Goal: Task Accomplishment & Management: Manage account settings

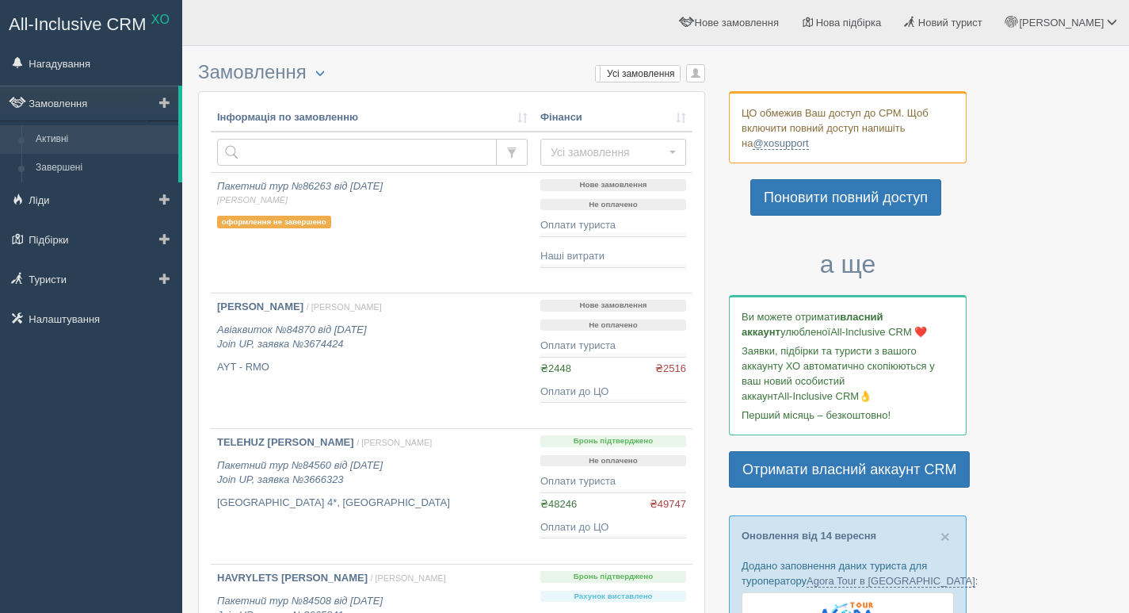
click at [59, 139] on link "Активні" at bounding box center [104, 139] width 150 height 29
click at [377, 145] on input "text" at bounding box center [357, 152] width 280 height 27
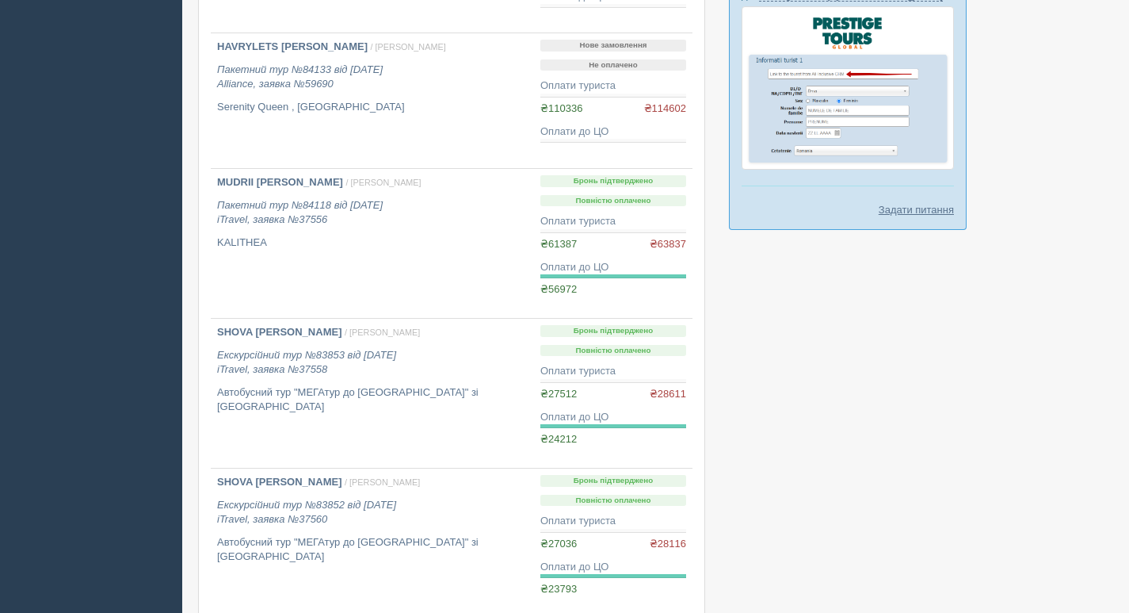
scroll to position [1150, 0]
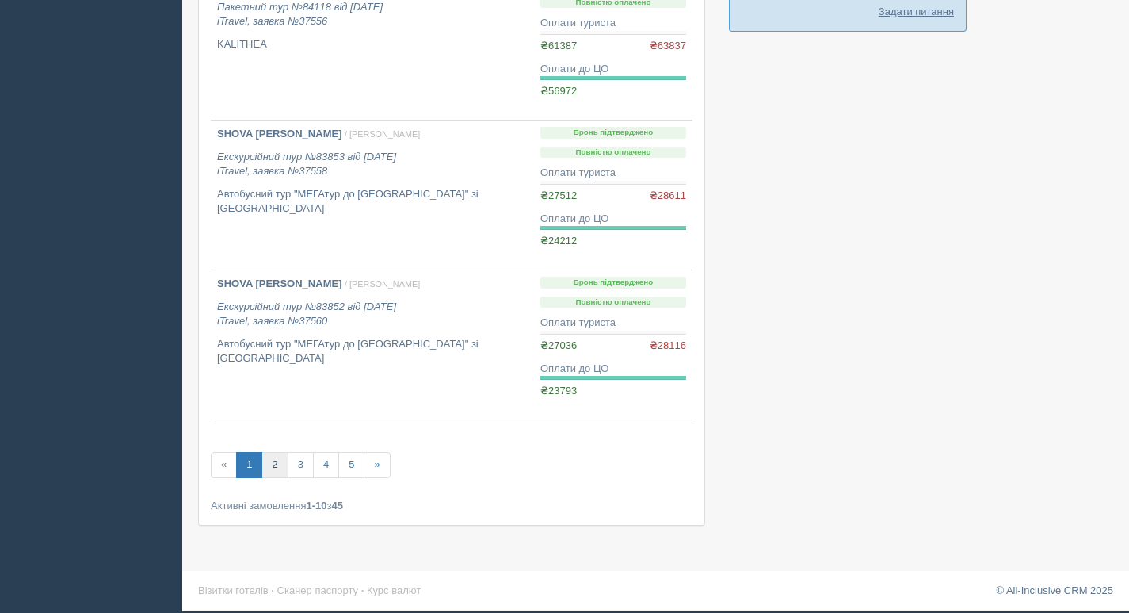
click at [280, 457] on link "2" at bounding box center [275, 465] width 26 height 26
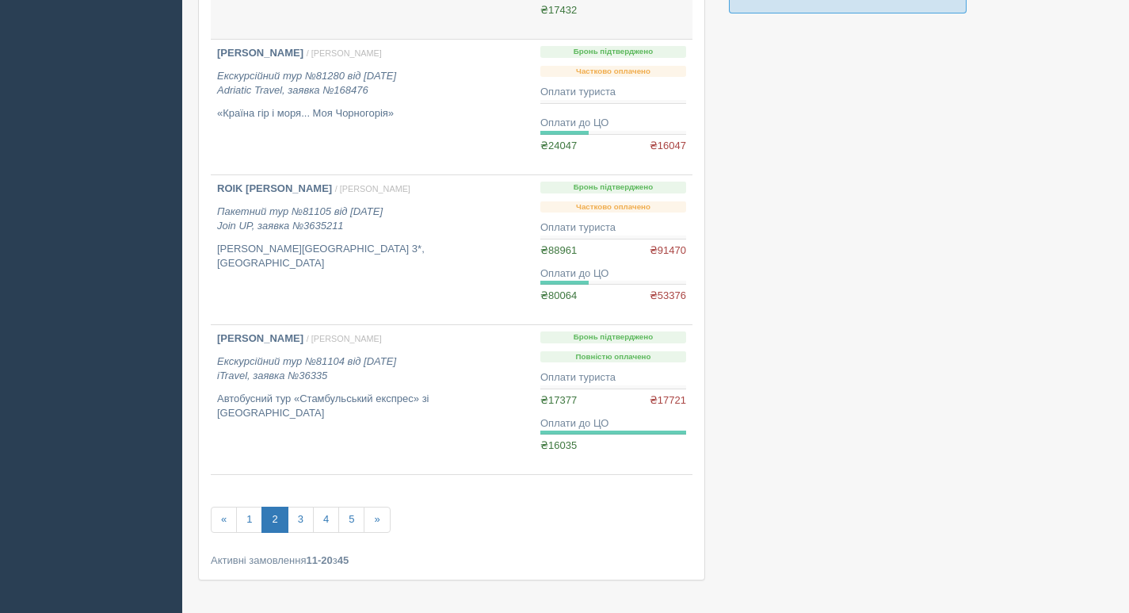
scroll to position [1223, 0]
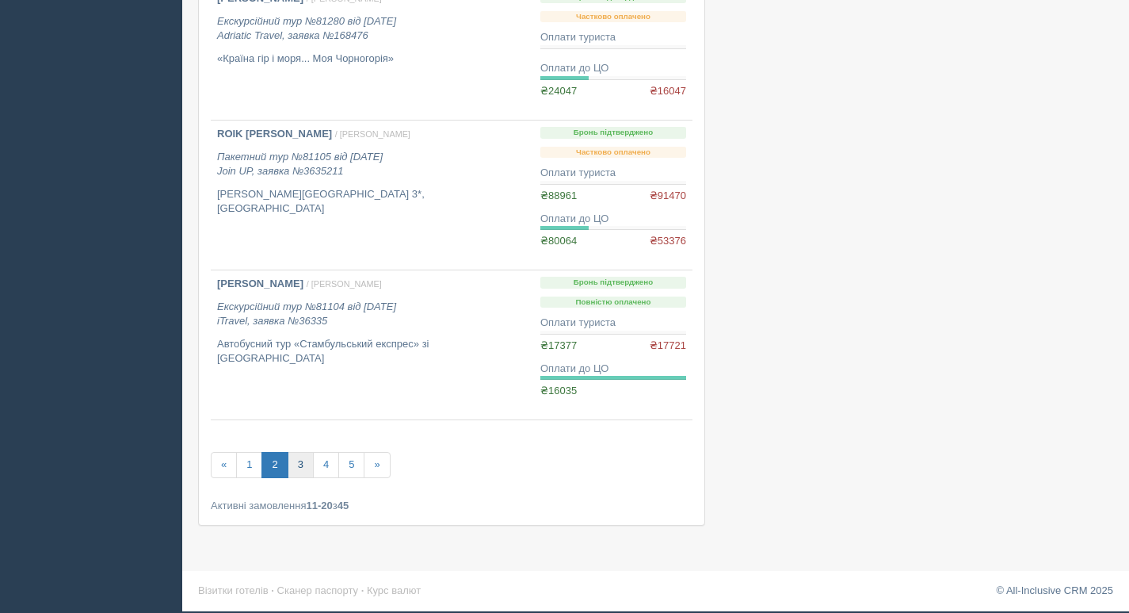
click at [300, 468] on link "3" at bounding box center [301, 465] width 26 height 26
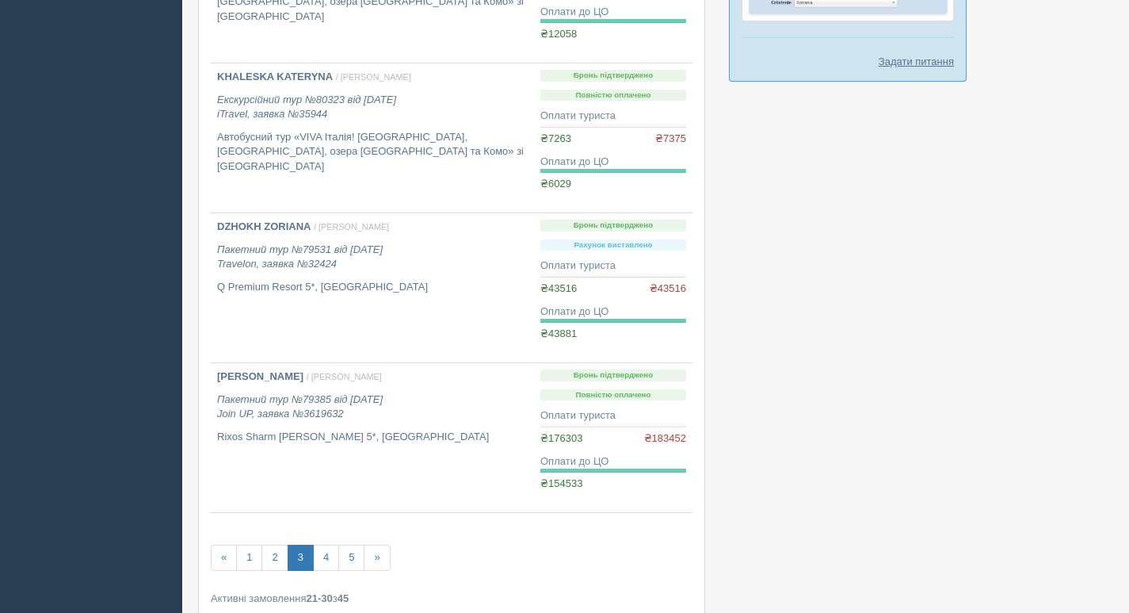
scroll to position [1193, 0]
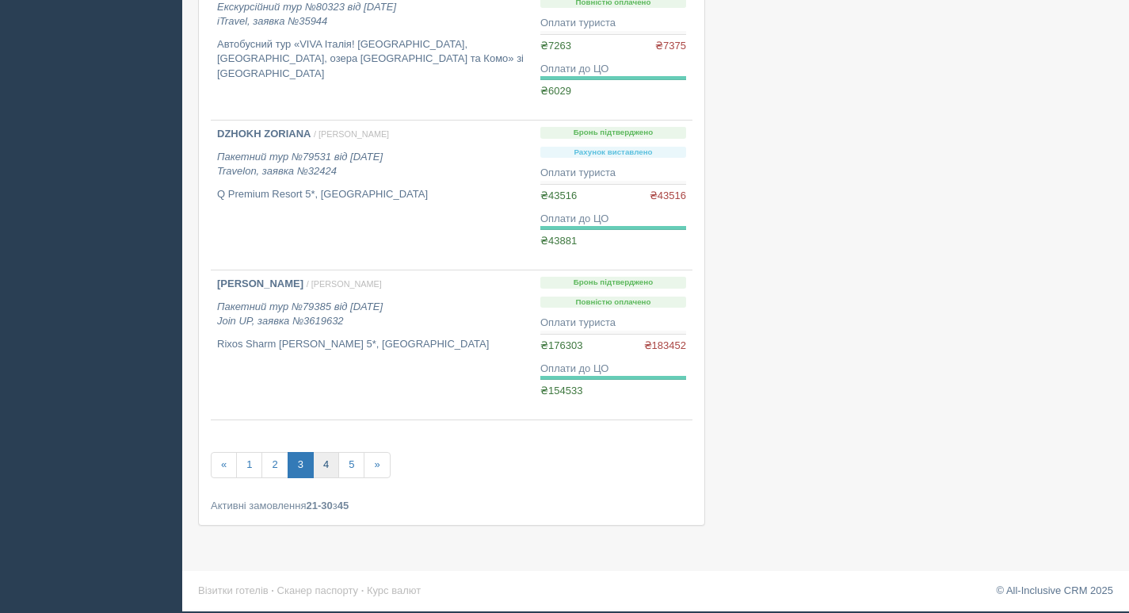
click at [327, 471] on link "4" at bounding box center [326, 465] width 26 height 26
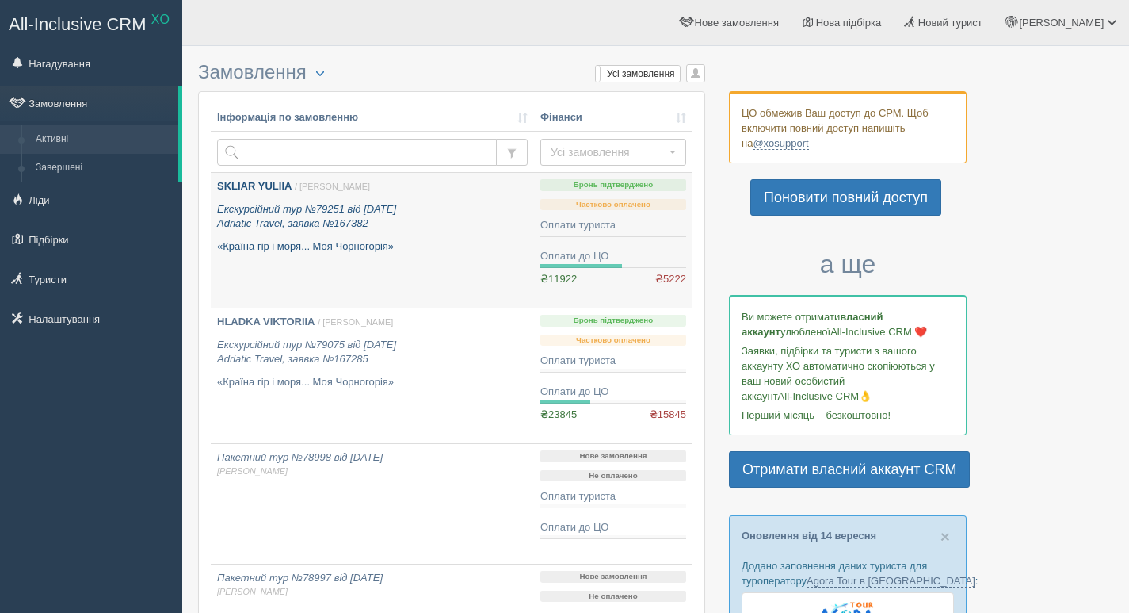
click at [281, 182] on b "SKLIAR YULIIA" at bounding box center [254, 186] width 75 height 12
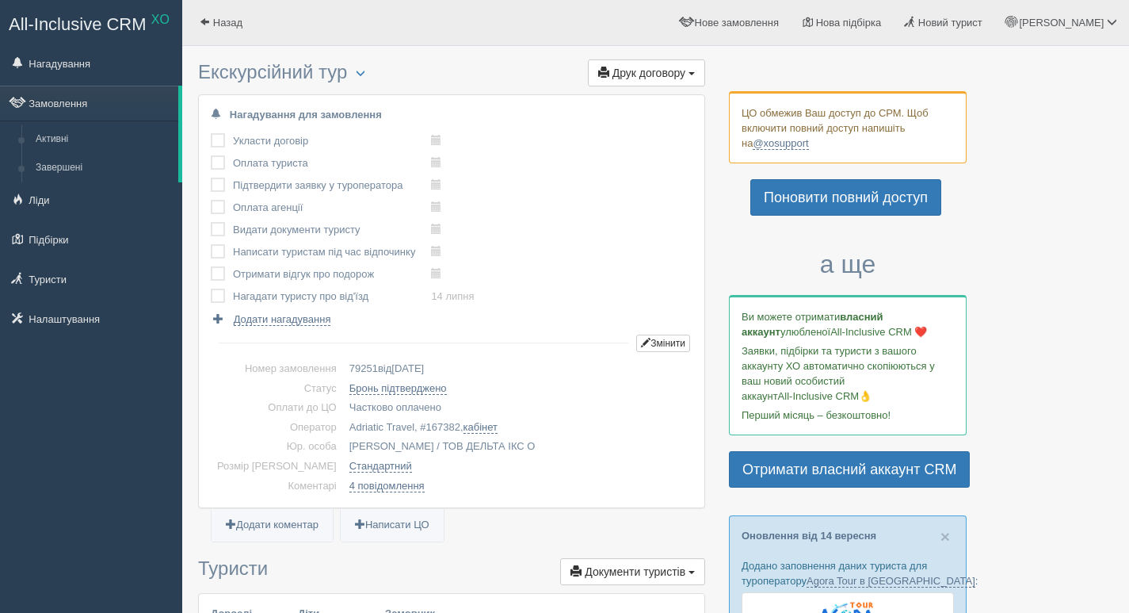
scroll to position [973, 0]
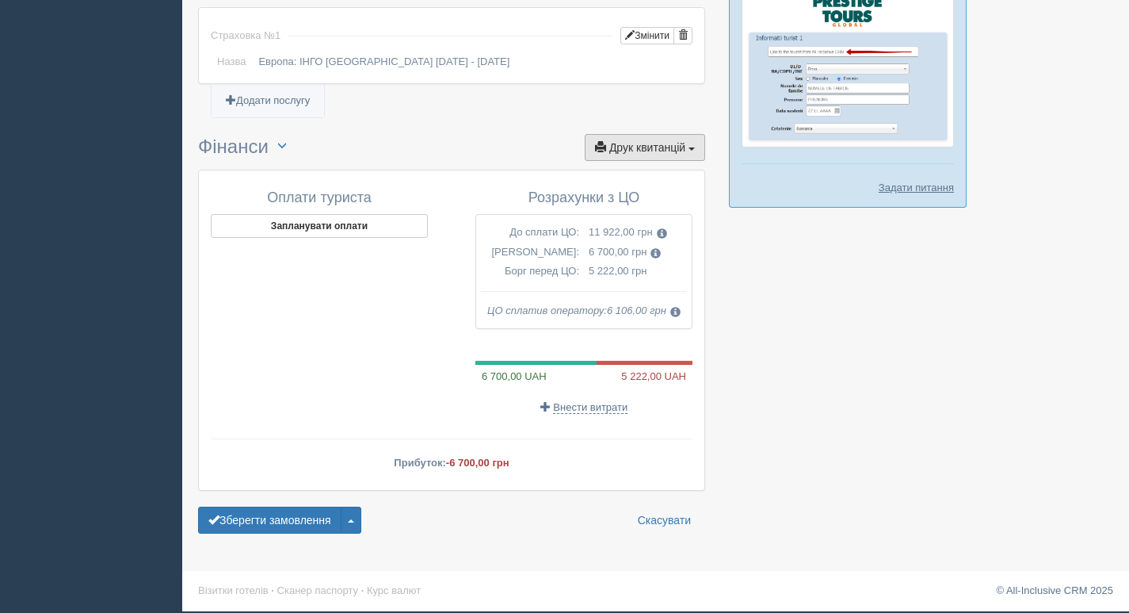
click at [644, 140] on button "Друк квитанцій Друк" at bounding box center [645, 147] width 120 height 27
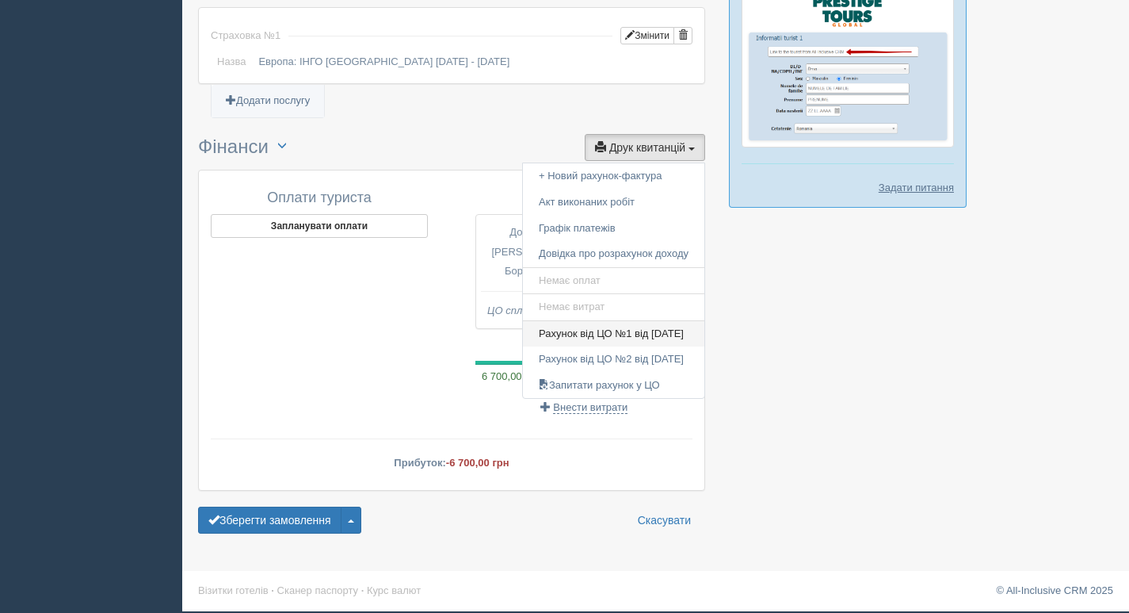
click at [671, 329] on link "Рахунок від ЦО №1 від 16.04.2025" at bounding box center [614, 334] width 182 height 26
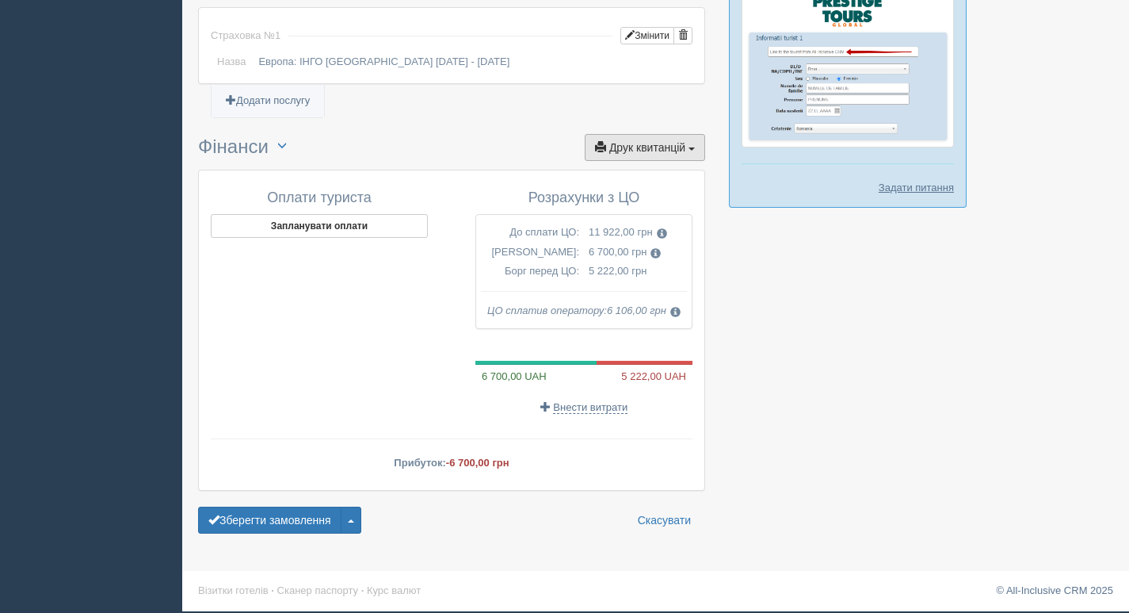
click at [648, 143] on span "Друк квитанцій" at bounding box center [648, 147] width 76 height 13
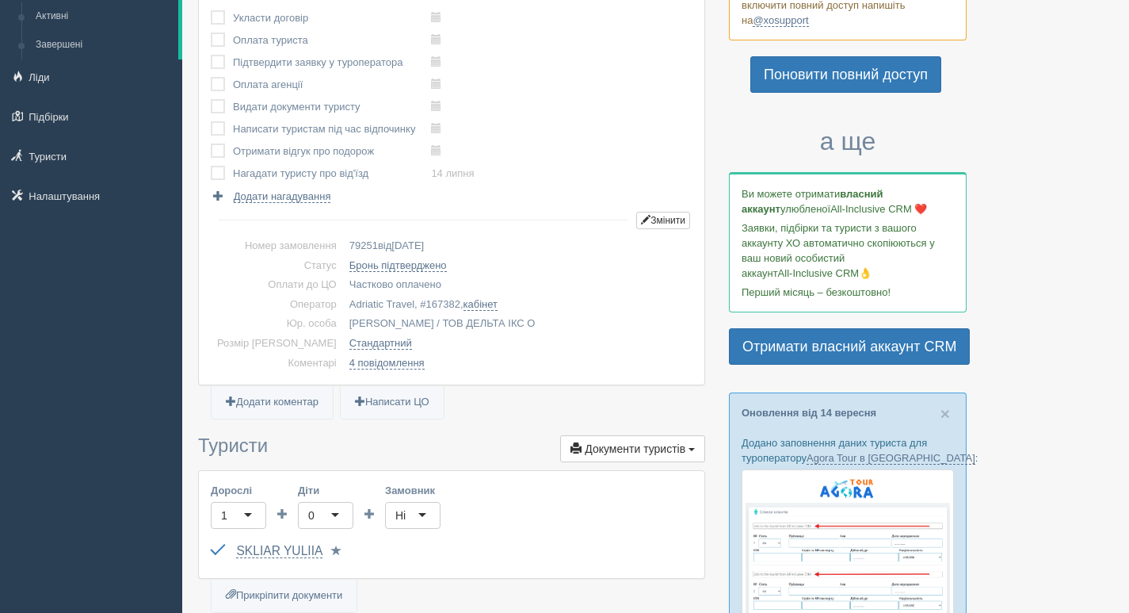
scroll to position [0, 0]
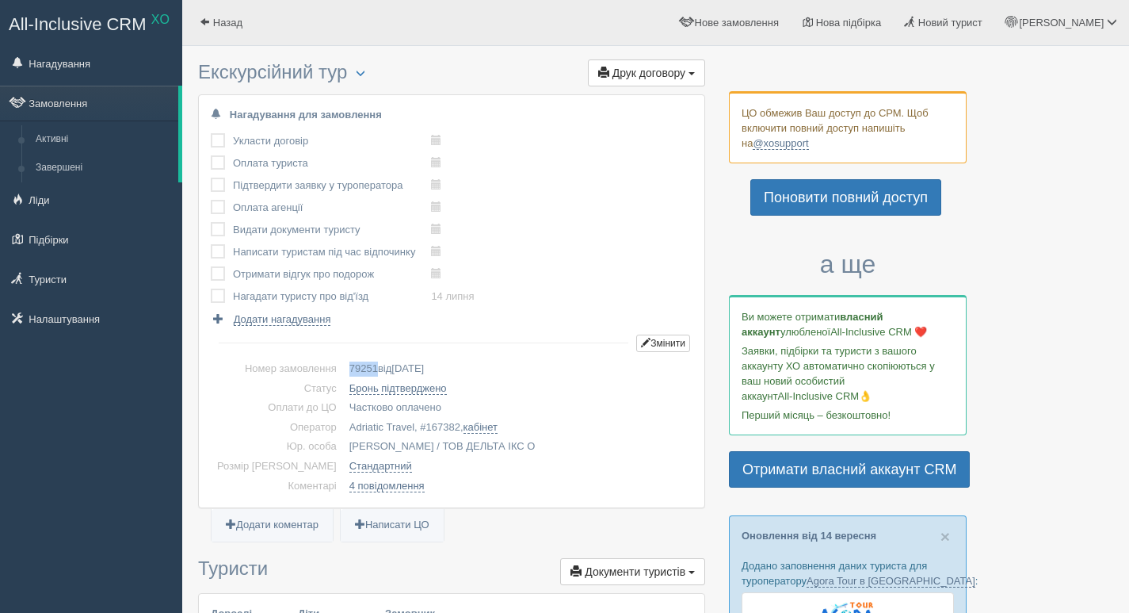
click at [350, 362] on span "79251" at bounding box center [364, 368] width 29 height 12
copy span "79251"
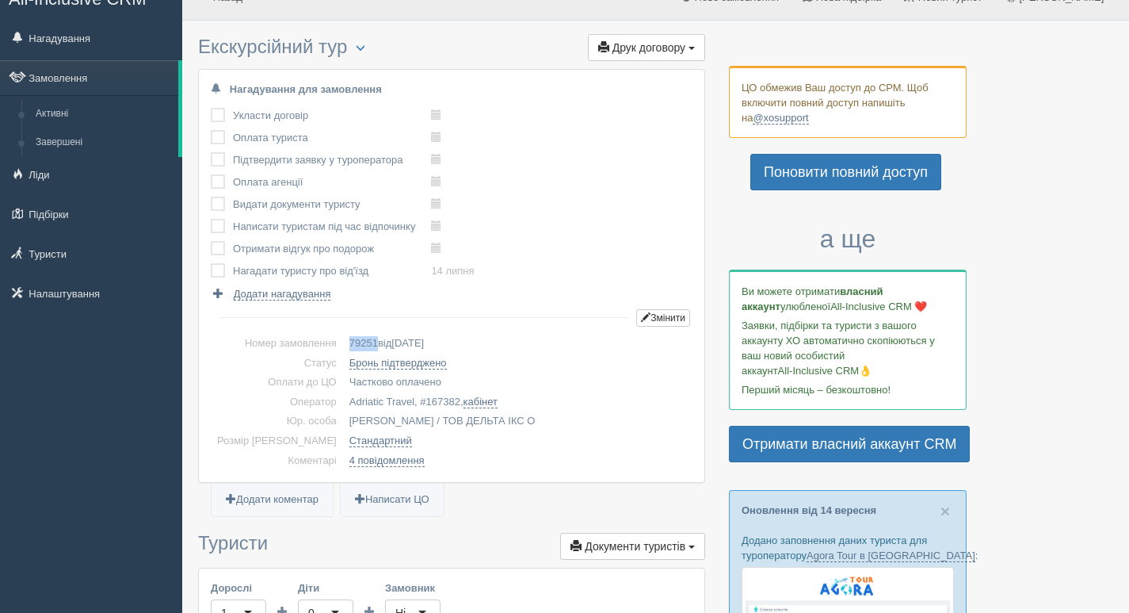
scroll to position [22, 0]
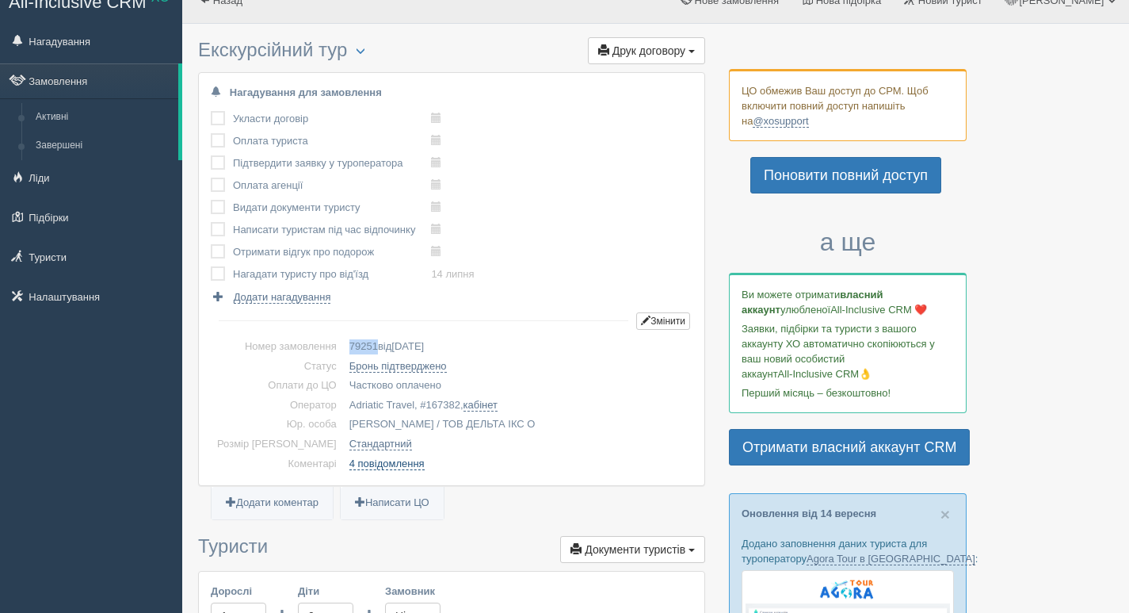
click at [371, 464] on link "4 повідомлення" at bounding box center [387, 463] width 75 height 13
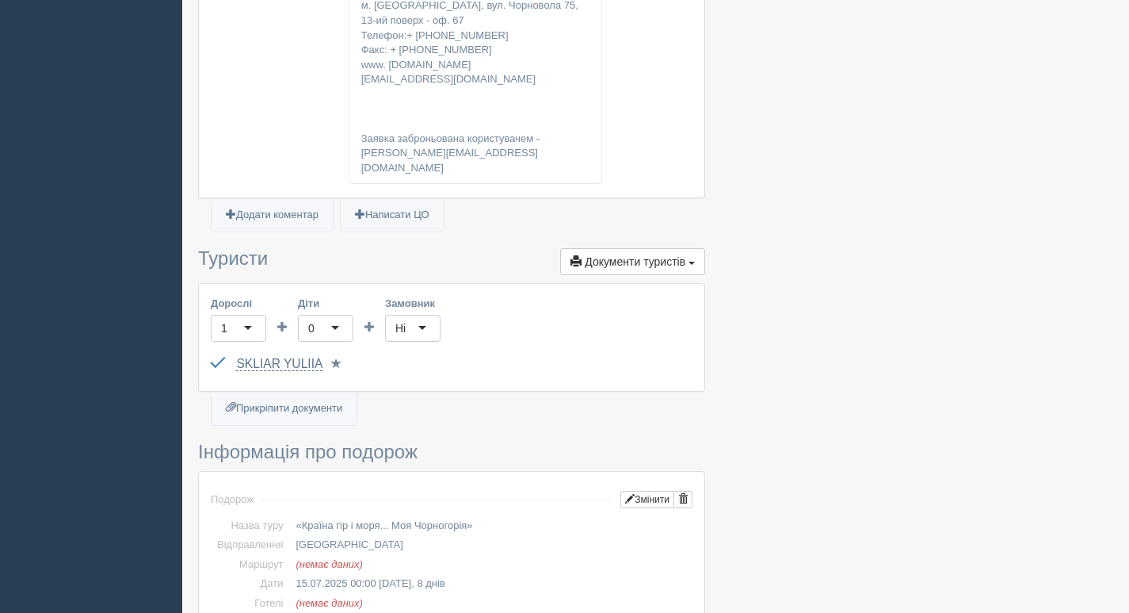
scroll to position [3589, 0]
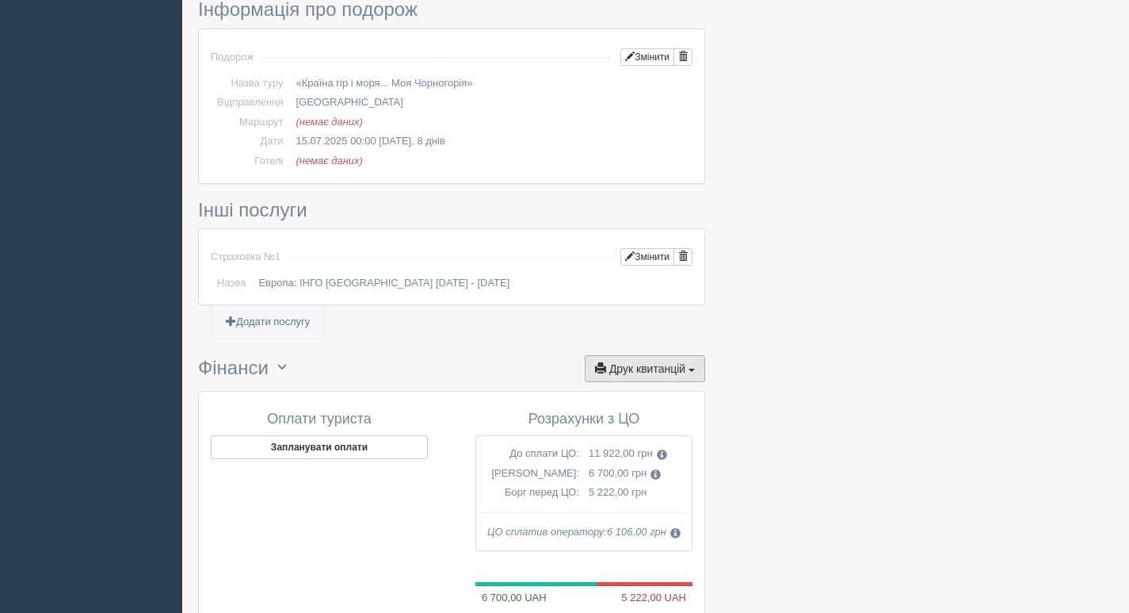
click at [644, 355] on button "Друк квитанцій Друк" at bounding box center [645, 368] width 120 height 27
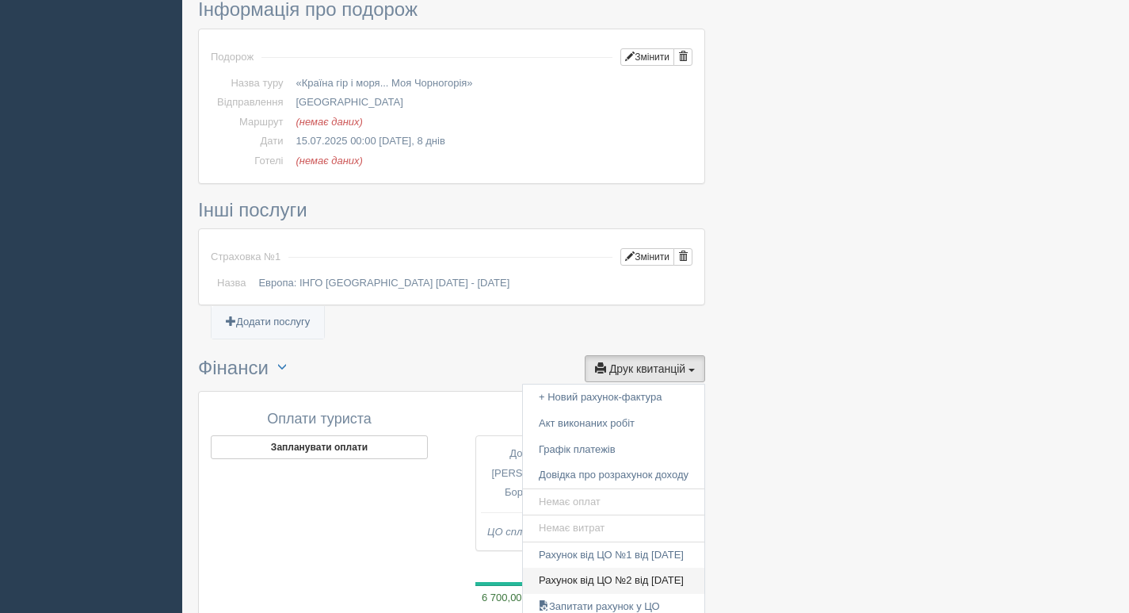
click at [644, 567] on link "Рахунок від ЦО №2 від 18.04.2025" at bounding box center [614, 580] width 182 height 26
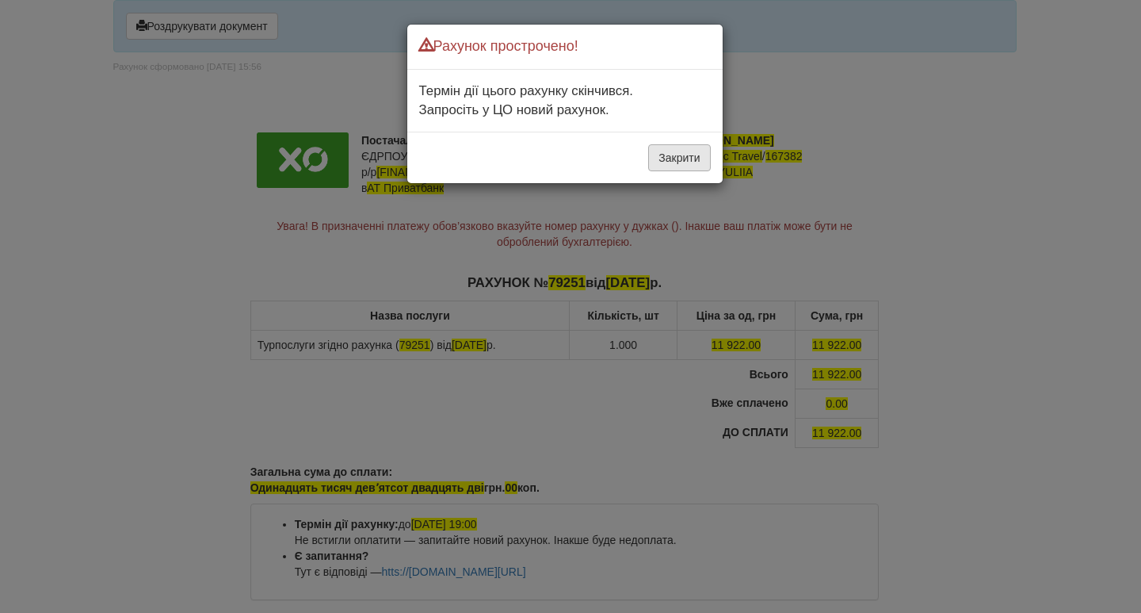
click at [676, 151] on button "Закрити" at bounding box center [679, 157] width 62 height 27
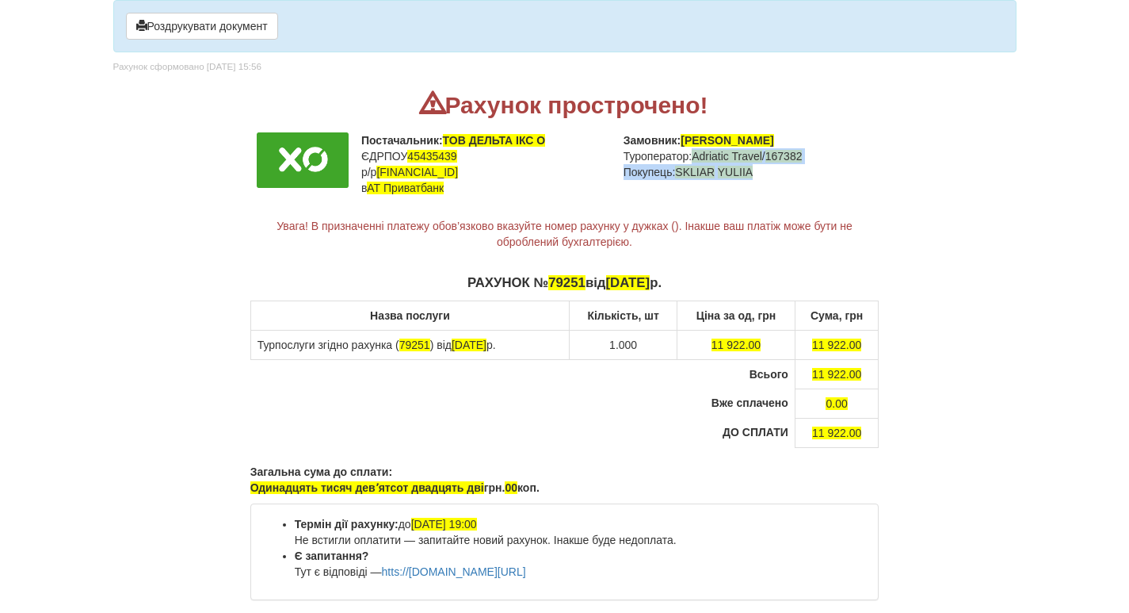
drag, startPoint x: 696, startPoint y: 154, endPoint x: 779, endPoint y: 182, distance: 87.7
click at [779, 182] on td "Замовник: [PERSON_NAME] Туроператор: Adriatic Travel / 167382 Покупець: SKLIAR …" at bounding box center [748, 164] width 262 height 76
copy td "Adriatic Travel / 167382 Покупець: SKLIAR YULIIA"
click at [192, 28] on button "Роздрукувати документ" at bounding box center [202, 26] width 152 height 27
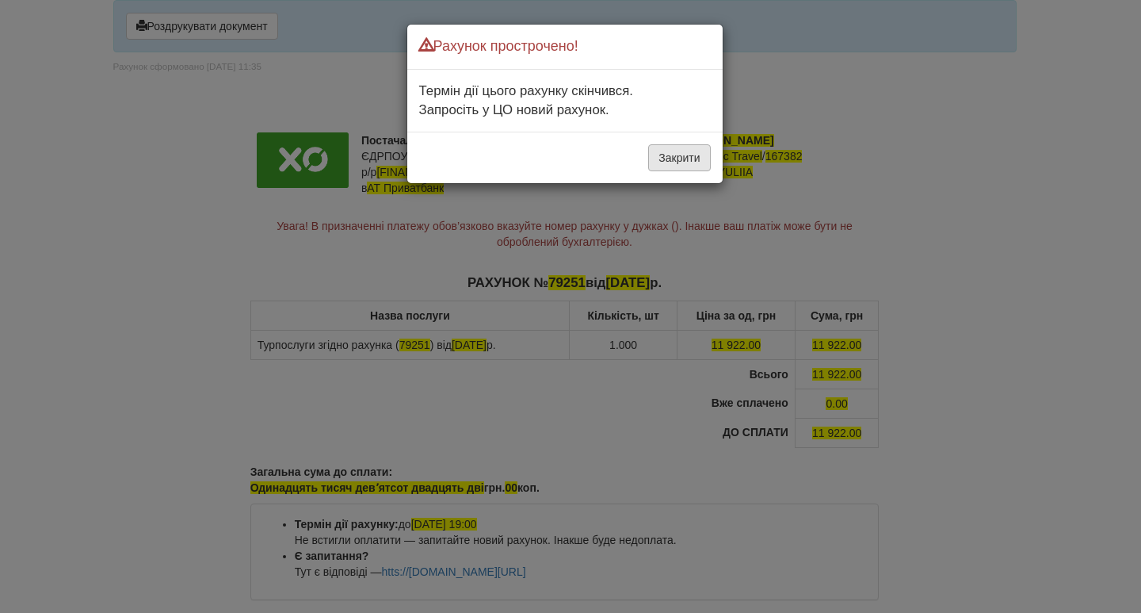
click at [669, 163] on button "Закрити" at bounding box center [679, 157] width 62 height 27
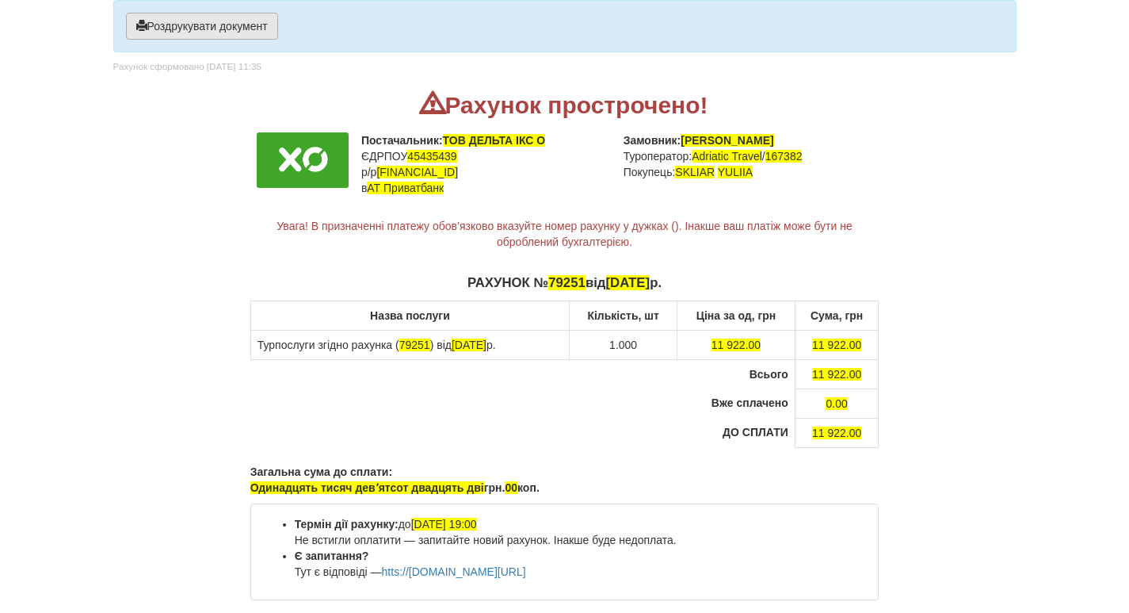
click at [228, 25] on button "Роздрукувати документ" at bounding box center [202, 26] width 152 height 27
drag, startPoint x: 704, startPoint y: 158, endPoint x: 766, endPoint y: 183, distance: 66.8
click at [766, 183] on td "Замовник: [PERSON_NAME] Туроператор: Adriatic Travel / 167382 Покупець: SKLIAR …" at bounding box center [748, 164] width 262 height 76
click at [246, 18] on button "Роздрукувати документ" at bounding box center [202, 26] width 152 height 27
